Goal: Task Accomplishment & Management: Manage account settings

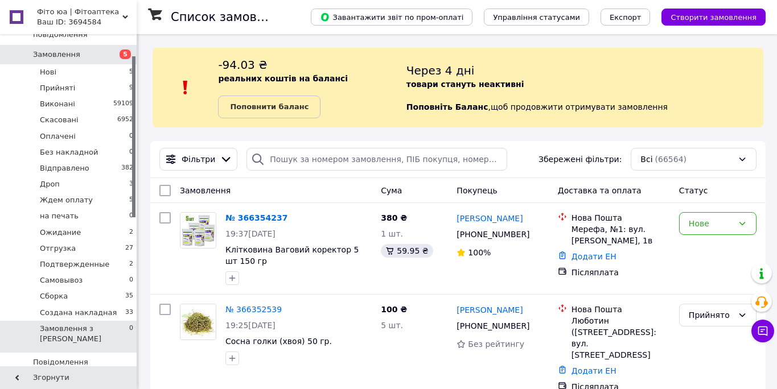
scroll to position [83, 0]
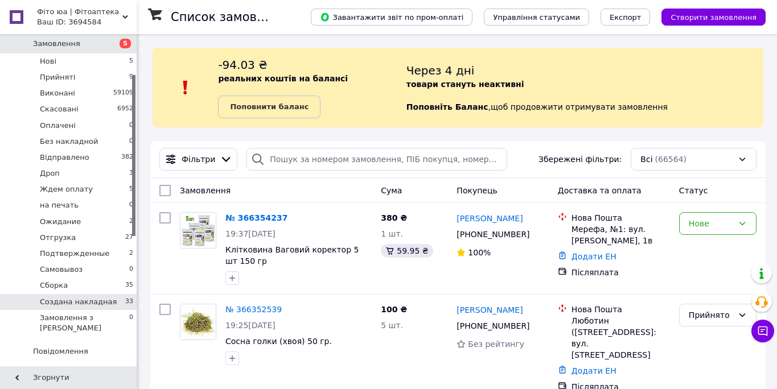
click at [85, 305] on span "Создана накладная" at bounding box center [78, 302] width 77 height 10
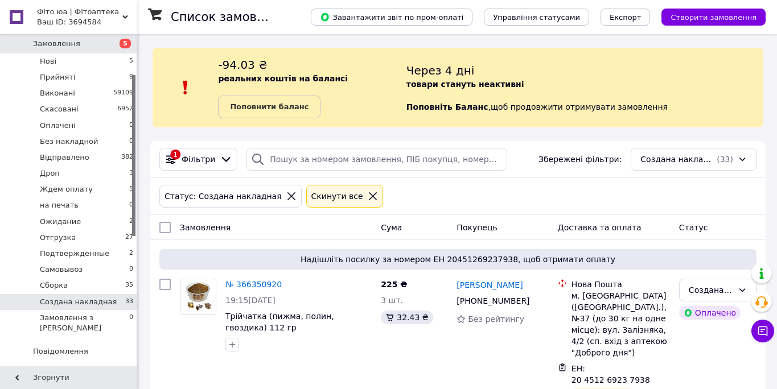
click at [166, 229] on input "checkbox" at bounding box center [164, 227] width 11 height 11
checkbox input "true"
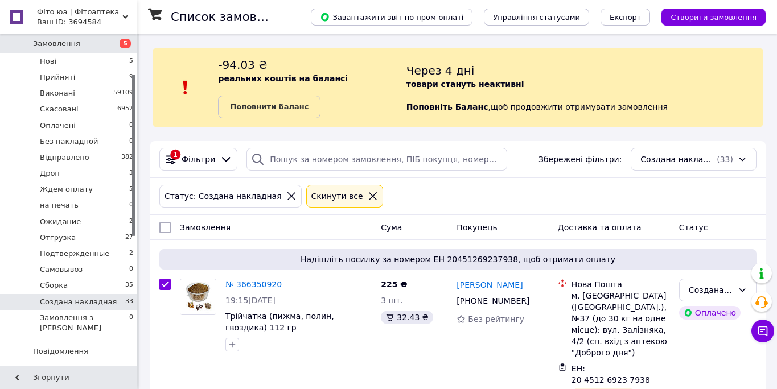
checkbox input "true"
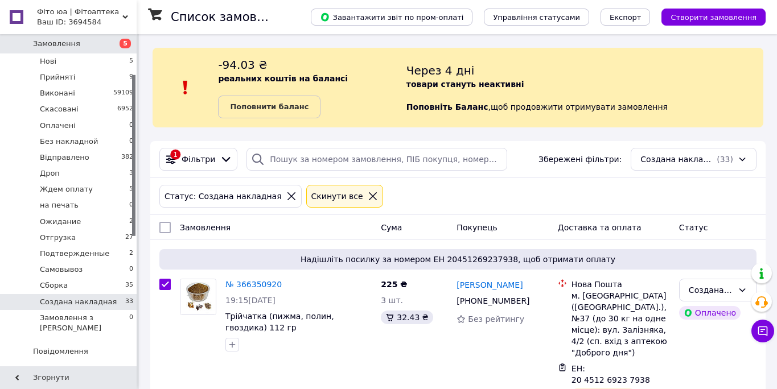
checkbox input "true"
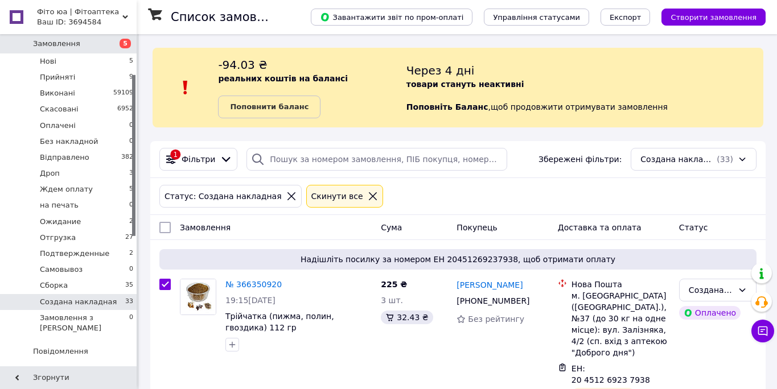
checkbox input "true"
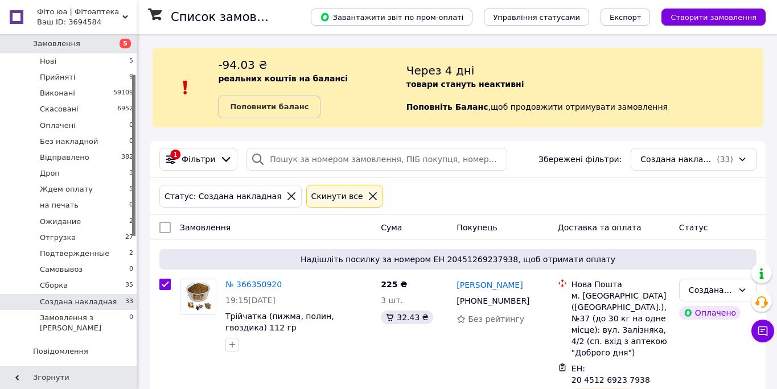
checkbox input "true"
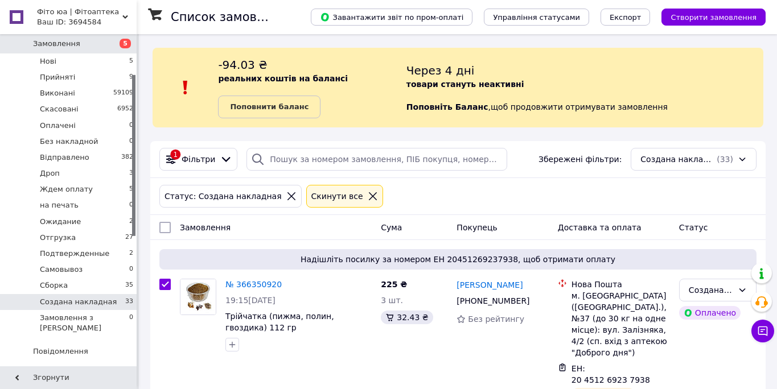
checkbox input "true"
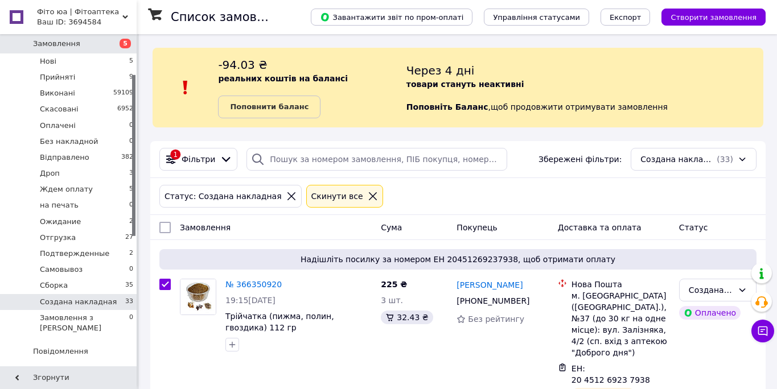
checkbox input "true"
click at [210, 230] on span "Дії для 33 замовлень" at bounding box center [215, 227] width 82 height 11
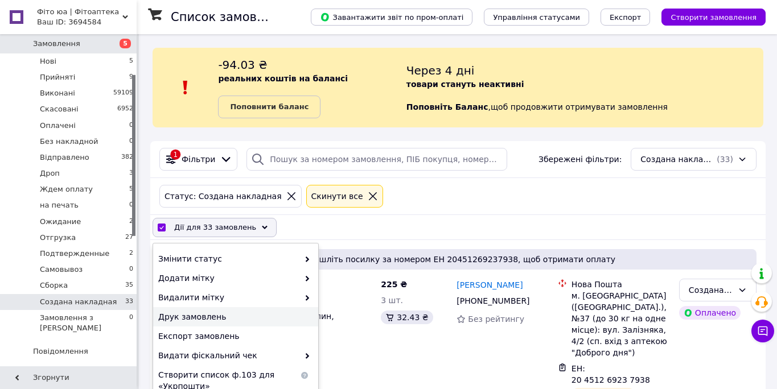
click at [208, 320] on span "Друк замовлень" at bounding box center [234, 316] width 152 height 11
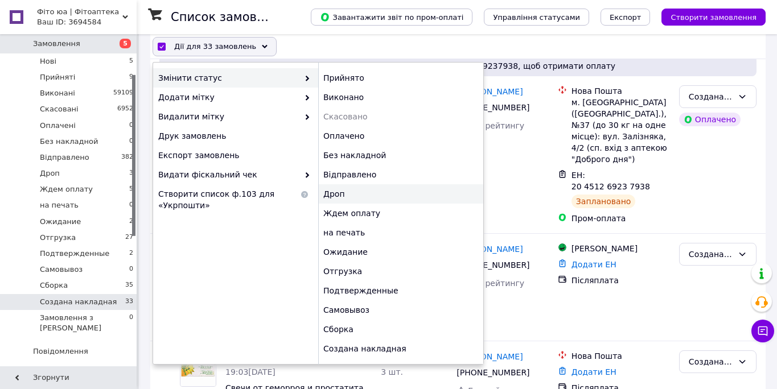
scroll to position [196, 0]
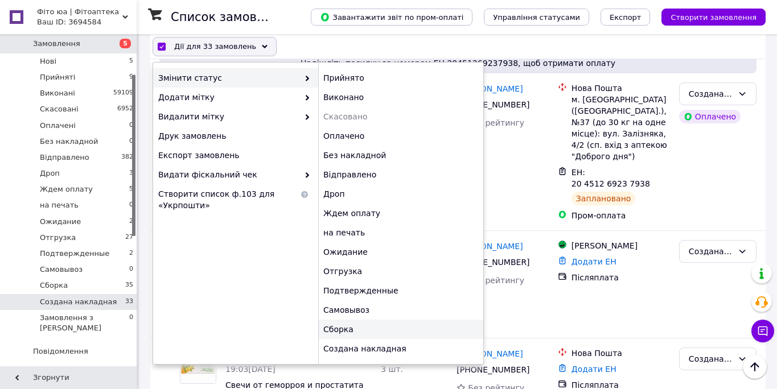
click at [355, 328] on div "Сборка" at bounding box center [400, 329] width 165 height 19
checkbox input "false"
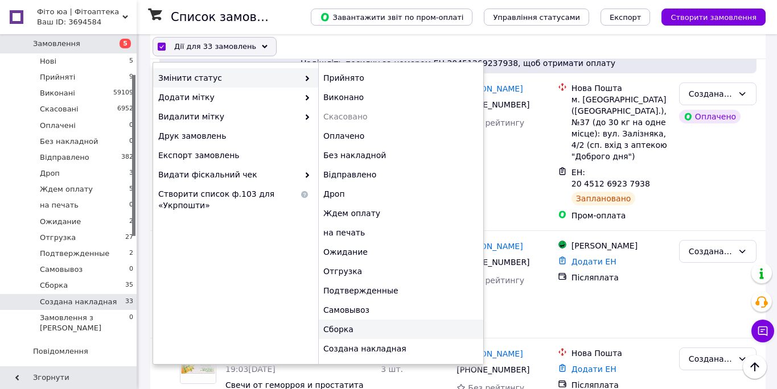
checkbox input "false"
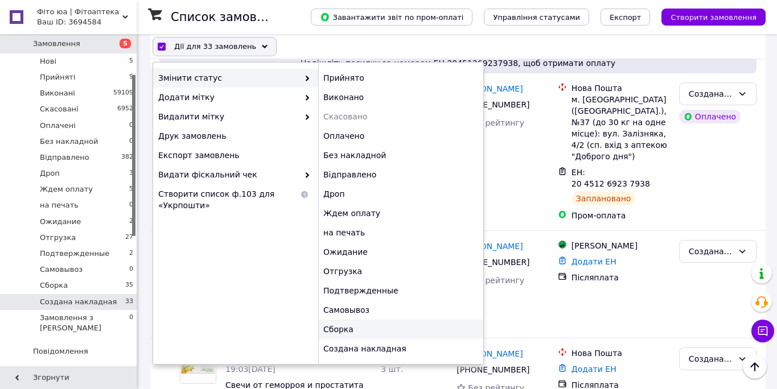
checkbox input "false"
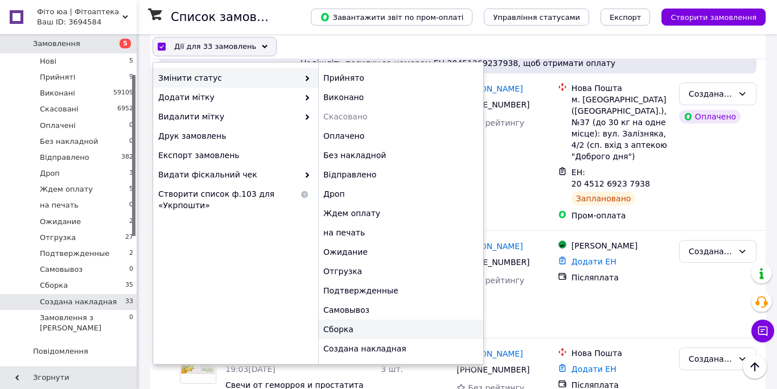
checkbox input "false"
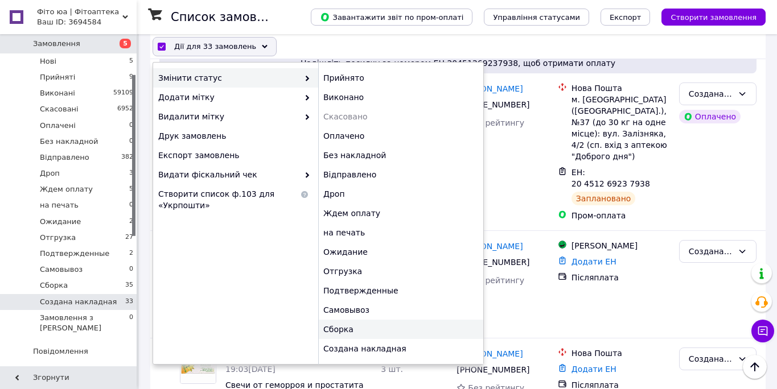
checkbox input "false"
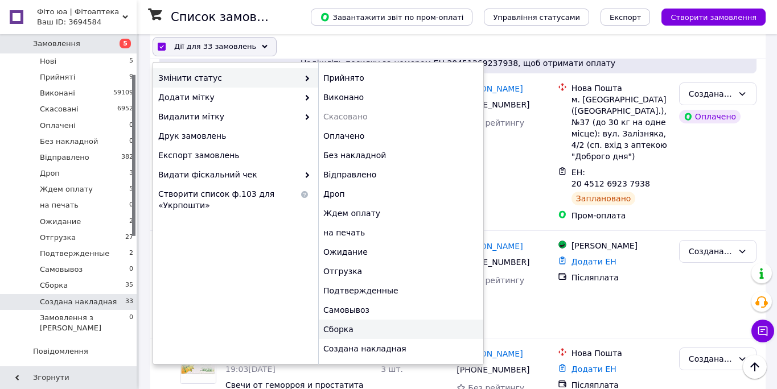
checkbox input "false"
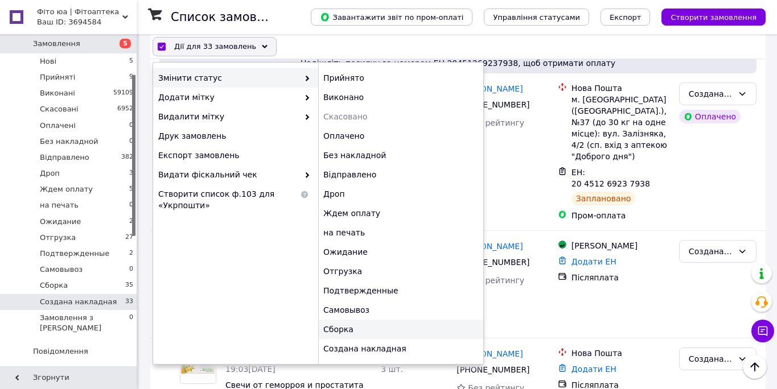
checkbox input "false"
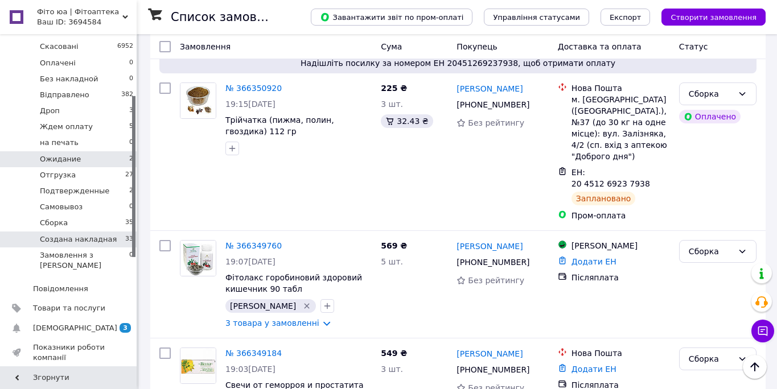
scroll to position [184, 0]
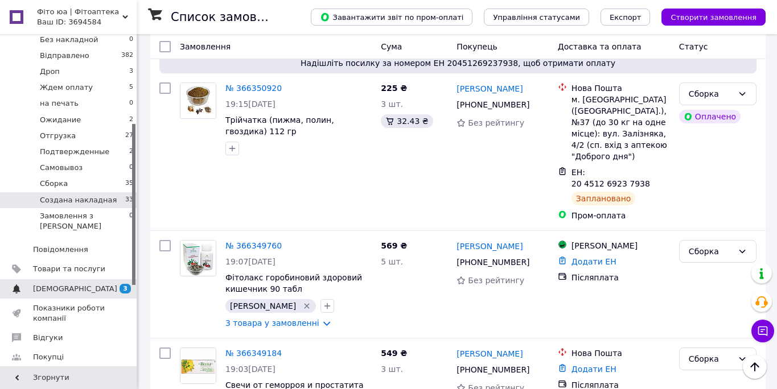
click at [52, 284] on span "[DEMOGRAPHIC_DATA]" at bounding box center [75, 289] width 84 height 10
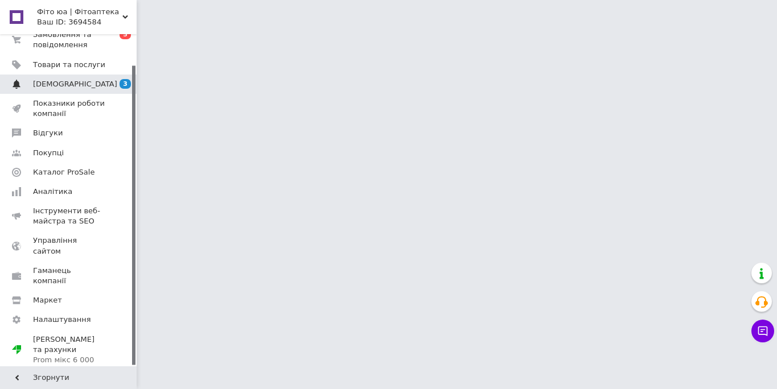
scroll to position [34, 0]
